Goal: Task Accomplishment & Management: Manage account settings

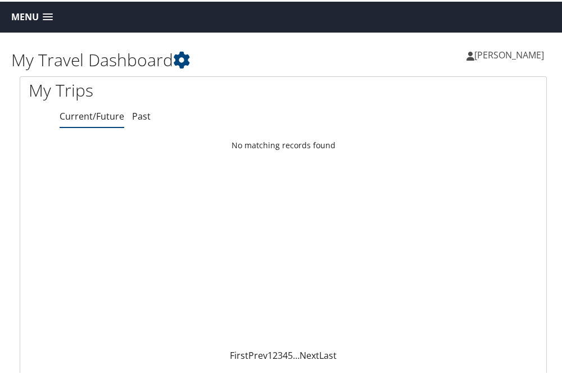
click at [534, 53] on span "[PERSON_NAME]" at bounding box center [509, 53] width 70 height 12
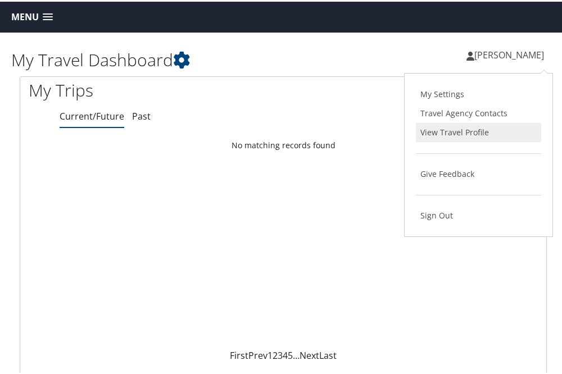
click at [436, 129] on link "View Travel Profile" at bounding box center [478, 130] width 125 height 19
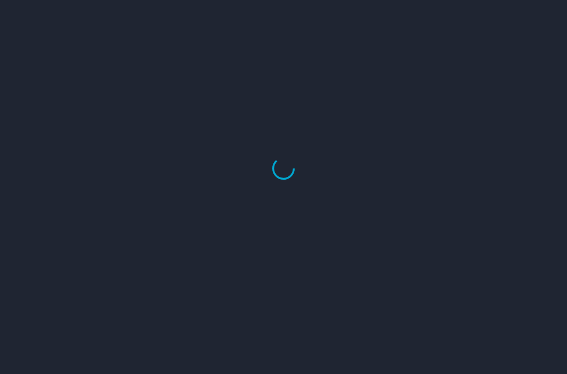
select select "US"
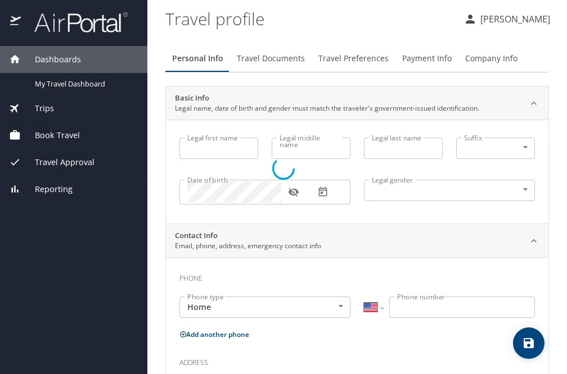
type input "[PERSON_NAME]"
type input "A"
type input "[PERSON_NAME]"
type input "[DEMOGRAPHIC_DATA]"
type input "[PERSON_NAME]"
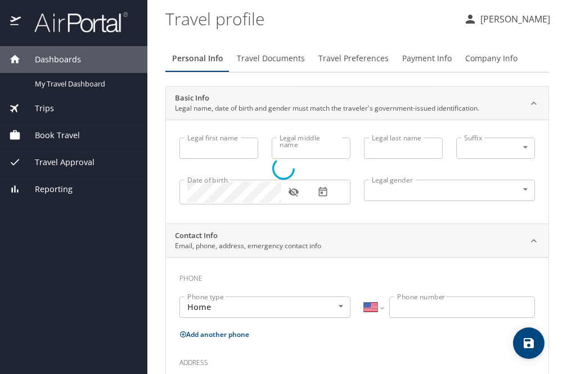
type input "[PERSON_NAME]"
select select "AT"
type input "057 235 662"
select select "AT"
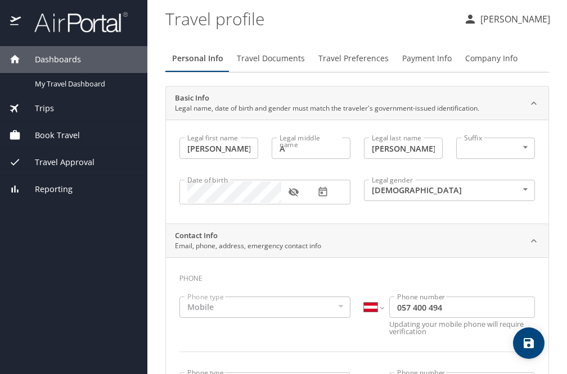
click at [277, 63] on span "Travel Documents" at bounding box center [271, 59] width 68 height 14
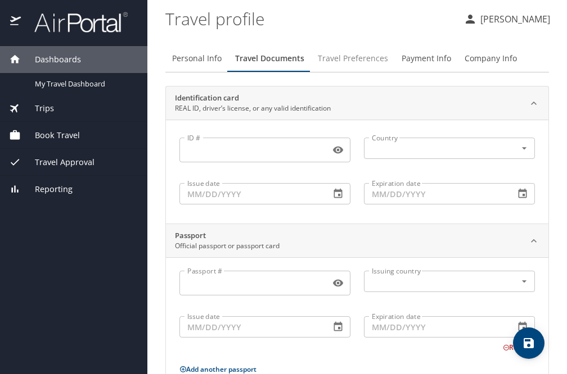
click at [349, 62] on span "Travel Preferences" at bounding box center [353, 59] width 70 height 14
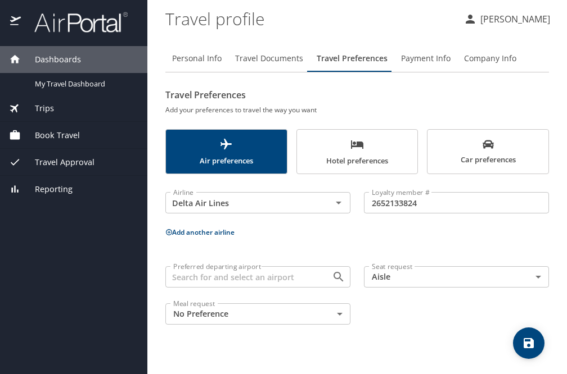
click at [403, 62] on span "Payment Info" at bounding box center [425, 59] width 49 height 14
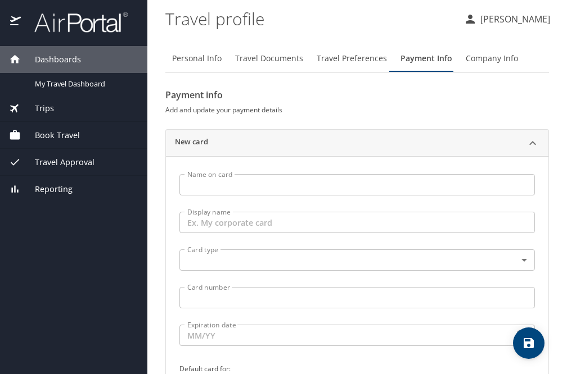
click at [243, 179] on input "Name on card" at bounding box center [356, 184] width 355 height 21
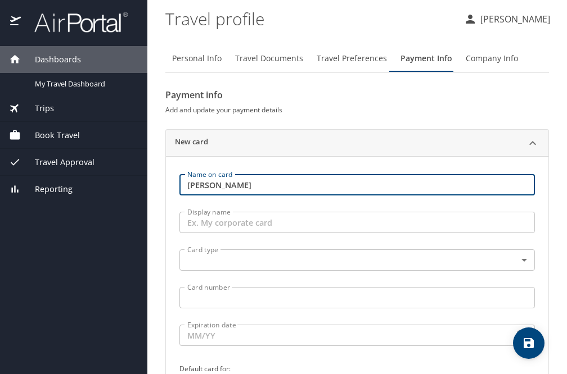
type input "[PERSON_NAME]"
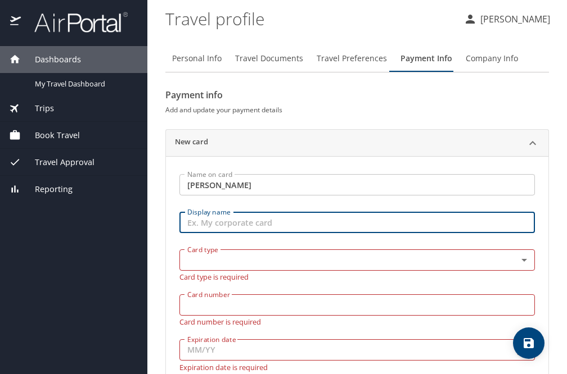
type input "D"
type input "My Corporate Card"
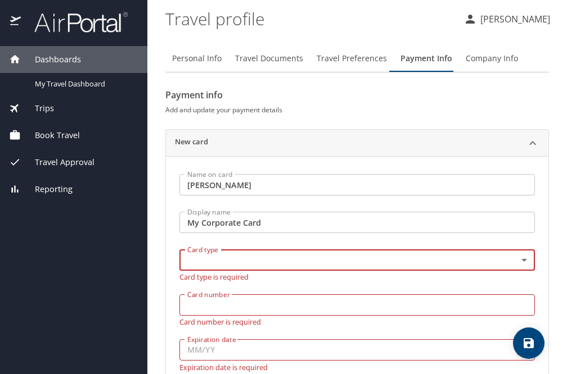
click at [331, 255] on body "Dashboards My Travel Dashboard Trips Current / Future Trips Past Trips Trips Mi…" at bounding box center [283, 187] width 567 height 374
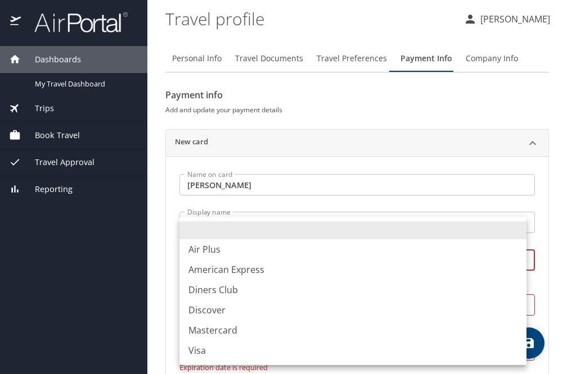
click at [225, 358] on li "Visa" at bounding box center [352, 351] width 347 height 20
type input "VI"
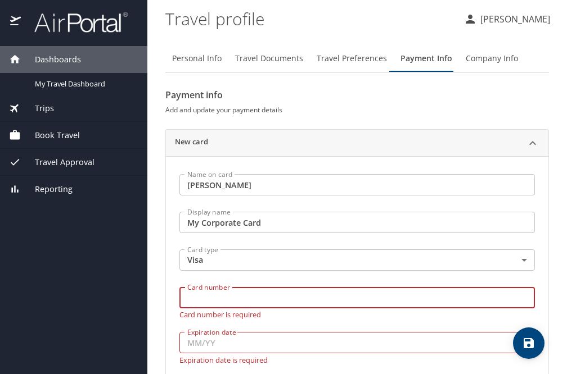
click at [228, 302] on input "Card number" at bounding box center [356, 297] width 355 height 21
type input "[CREDIT_CARD_NUMBER]"
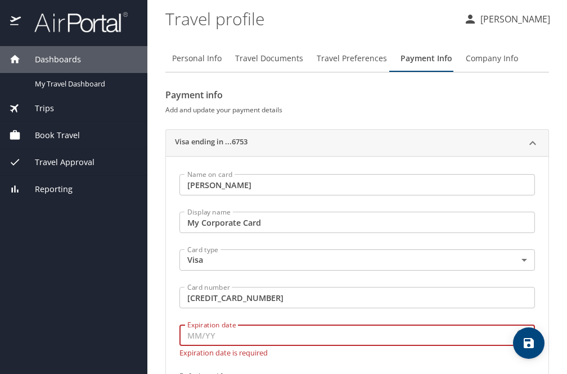
click at [234, 338] on input "Expiration date" at bounding box center [341, 335] width 325 height 21
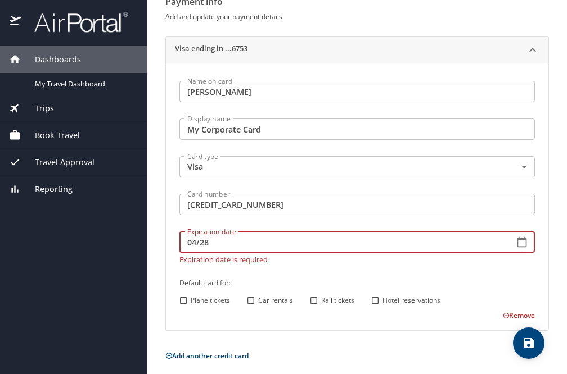
scroll to position [100, 0]
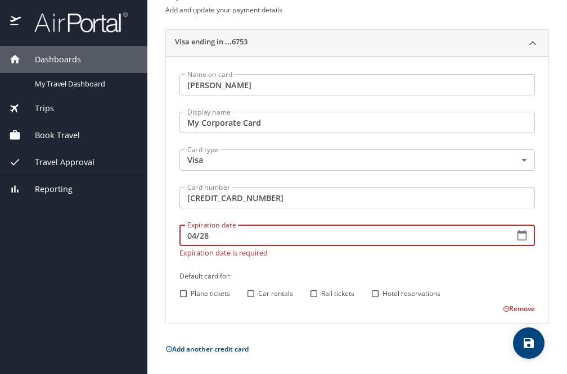
type input "04/28"
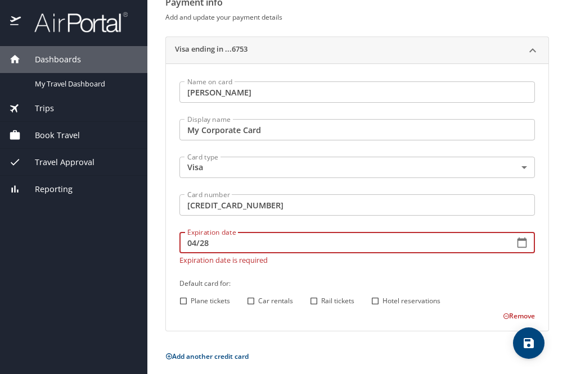
click at [180, 296] on input "Plane tickets" at bounding box center [183, 301] width 15 height 15
checkbox input "true"
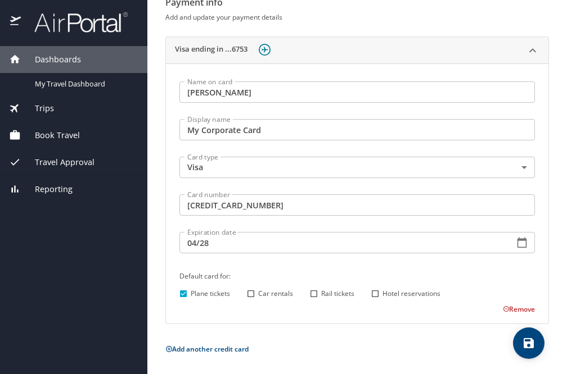
click at [252, 291] on input "Car rentals" at bounding box center [250, 294] width 15 height 15
checkbox input "true"
click at [376, 296] on input "Hotel reservations" at bounding box center [375, 294] width 15 height 15
checkbox input "true"
click at [528, 345] on icon "save" at bounding box center [528, 343] width 13 height 13
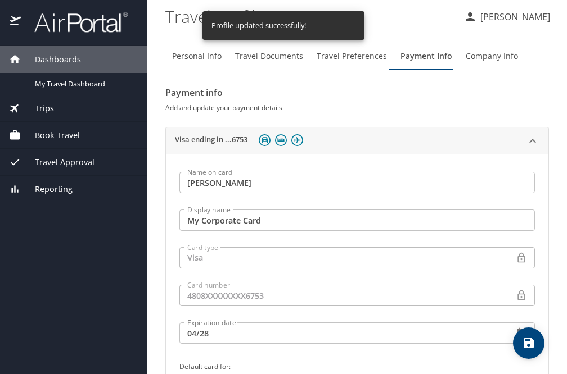
scroll to position [0, 0]
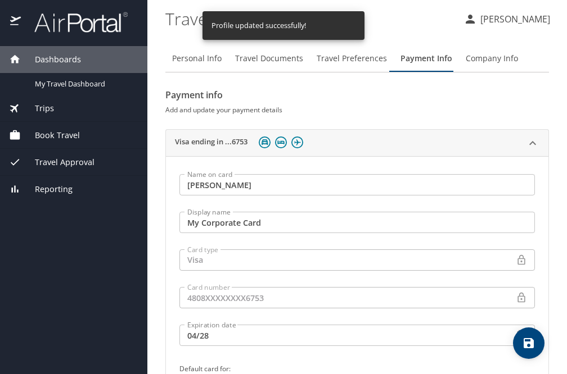
click at [352, 60] on span "Travel Preferences" at bounding box center [351, 59] width 70 height 14
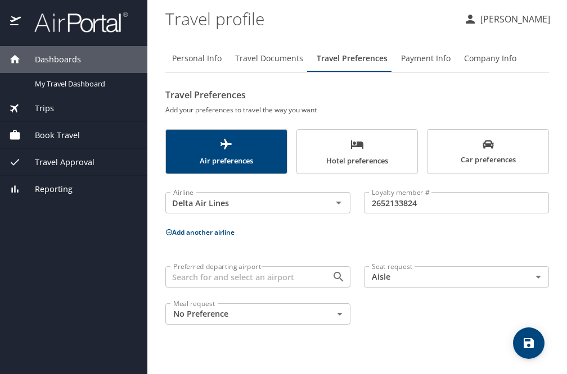
click at [394, 62] on button "Payment Info" at bounding box center [425, 58] width 63 height 27
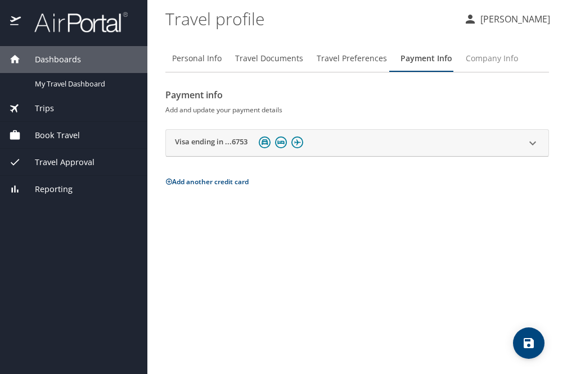
click at [473, 62] on span "Company Info" at bounding box center [491, 59] width 52 height 14
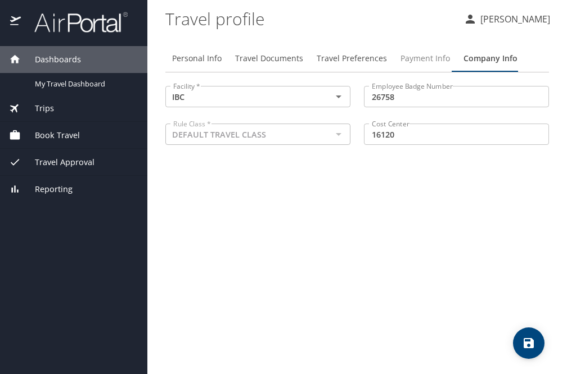
click at [409, 66] on button "Payment Info" at bounding box center [425, 58] width 63 height 27
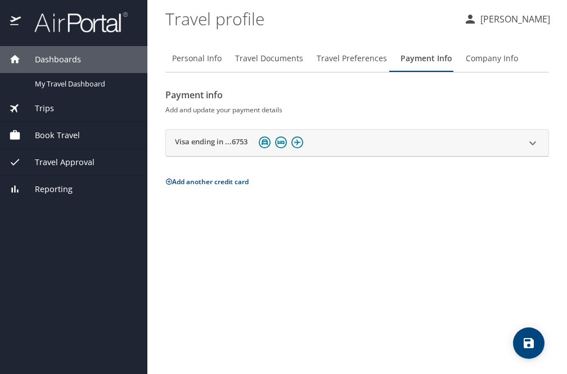
click at [478, 64] on span "Company Info" at bounding box center [491, 59] width 52 height 14
